Goal: Task Accomplishment & Management: Manage account settings

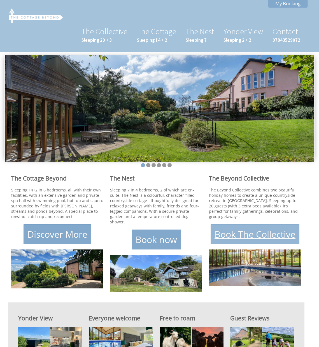
click at [236, 229] on link "Book The Collective" at bounding box center [255, 234] width 89 height 20
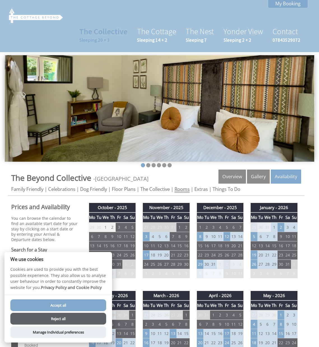
click at [187, 189] on link "Rooms" at bounding box center [181, 189] width 15 height 7
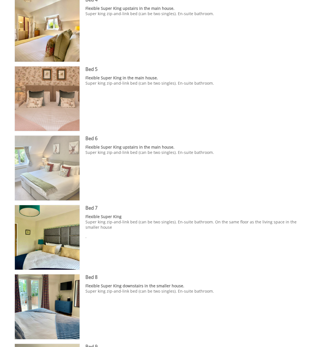
scroll to position [412, 0]
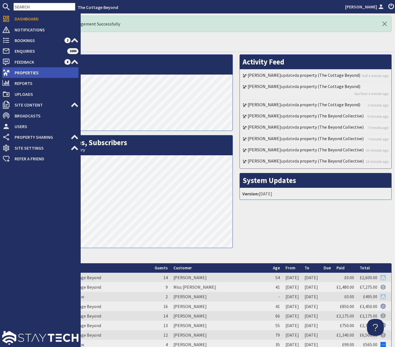
click at [16, 71] on span "Properties" at bounding box center [44, 72] width 68 height 9
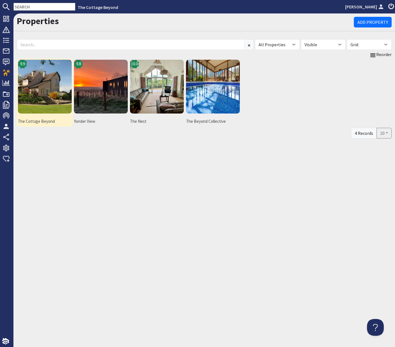
click at [54, 89] on img at bounding box center [45, 87] width 54 height 54
click at [47, 90] on img at bounding box center [45, 87] width 54 height 54
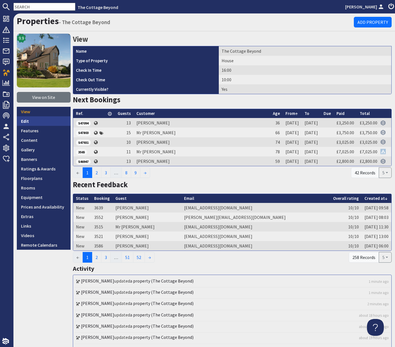
click at [24, 122] on link "Edit" at bounding box center [44, 121] width 54 height 10
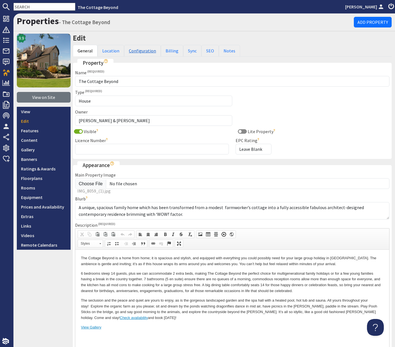
click at [146, 52] on link "Configuration" at bounding box center [142, 51] width 37 height 12
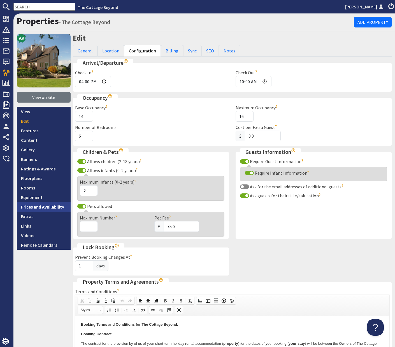
click at [54, 208] on link "Prices and Availability" at bounding box center [44, 207] width 54 height 10
type textarea "<p><strong>ESSENTIAL - PLEASE SCROLL DOWN AND READ ALL THE FOLLOWING INFORMATIO…"
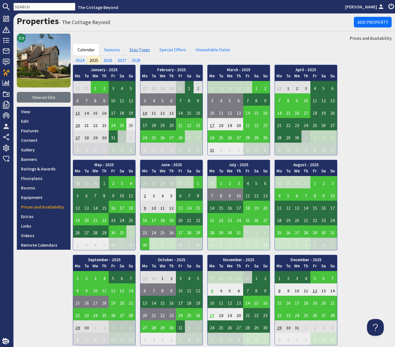
click at [143, 51] on link "Stay Types" at bounding box center [140, 50] width 30 height 12
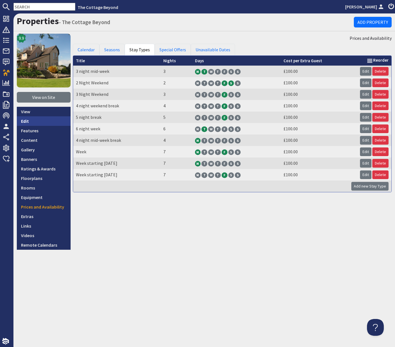
click at [24, 122] on link "Edit" at bounding box center [44, 121] width 54 height 10
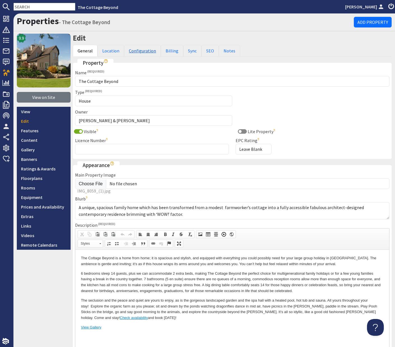
click at [134, 50] on link "Configuration" at bounding box center [142, 51] width 37 height 12
click at [139, 51] on link "Configuration" at bounding box center [142, 51] width 37 height 12
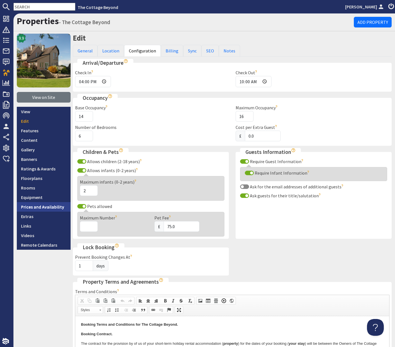
click at [50, 207] on link "Prices and Availability" at bounding box center [44, 207] width 54 height 10
type textarea "<p><strong>ESSENTIAL - PLEASE SCROLL DOWN AND READ ALL THE FOLLOWING INFORMATIO…"
click at [50, 207] on link "Prices and Availability" at bounding box center [44, 207] width 54 height 10
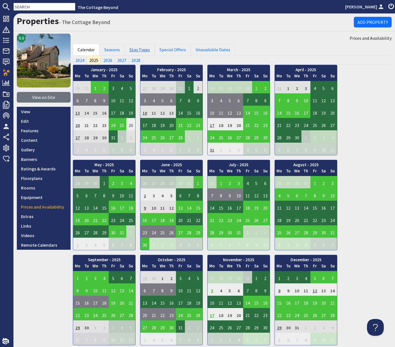
click at [143, 52] on link "Stay Types" at bounding box center [140, 50] width 30 height 12
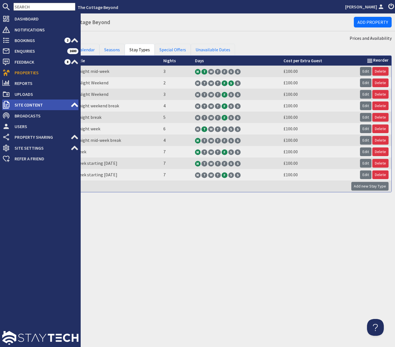
click at [73, 103] on icon at bounding box center [75, 105] width 8 height 8
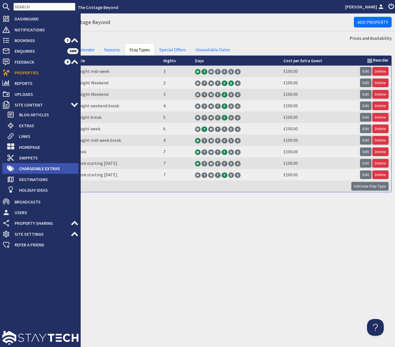
click at [50, 167] on span "Chargeable Extras" at bounding box center [47, 168] width 64 height 9
